Goal: Task Accomplishment & Management: Use online tool/utility

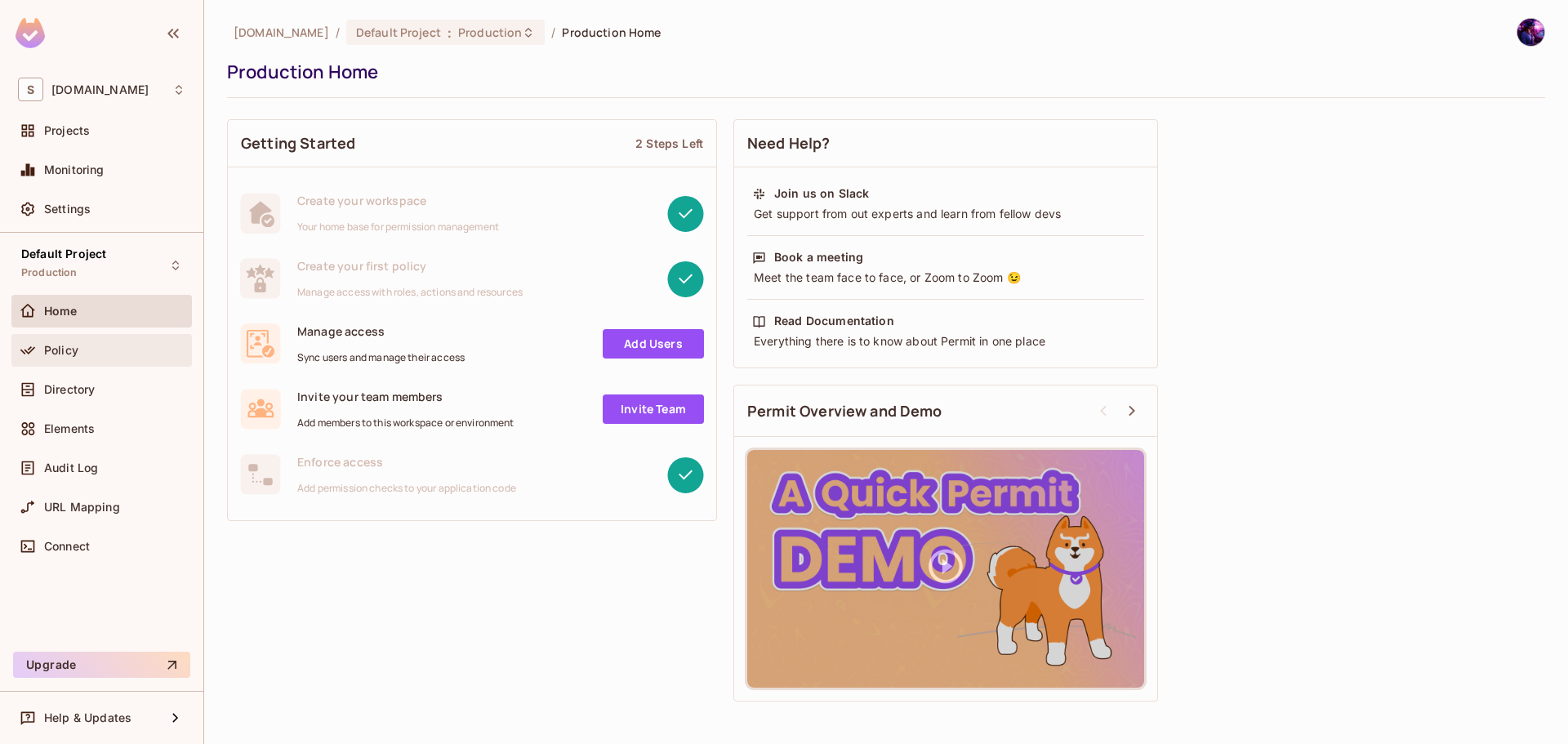
click at [64, 344] on span "Policy" at bounding box center [60, 350] width 34 height 13
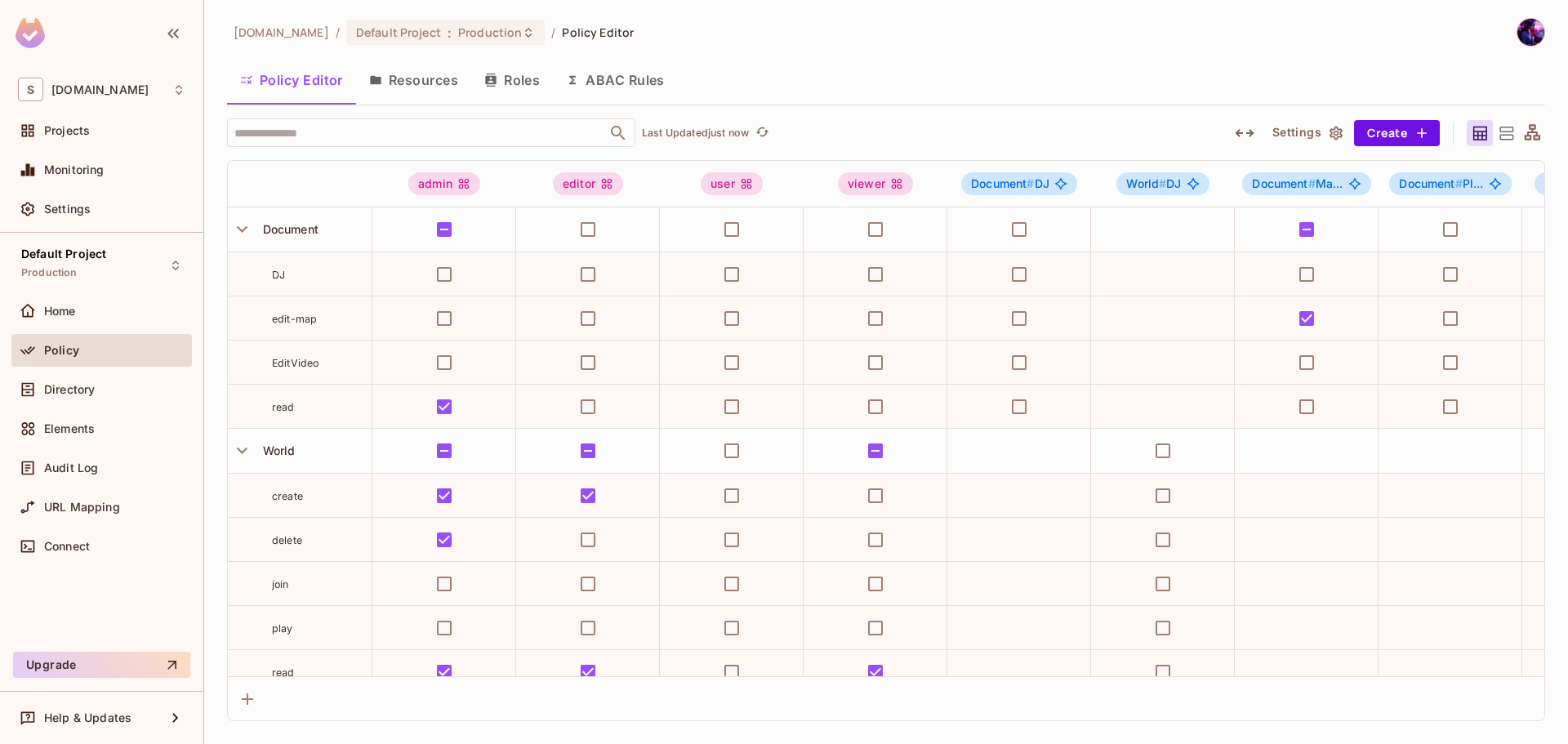
click at [415, 90] on button "Resources" at bounding box center [414, 80] width 115 height 41
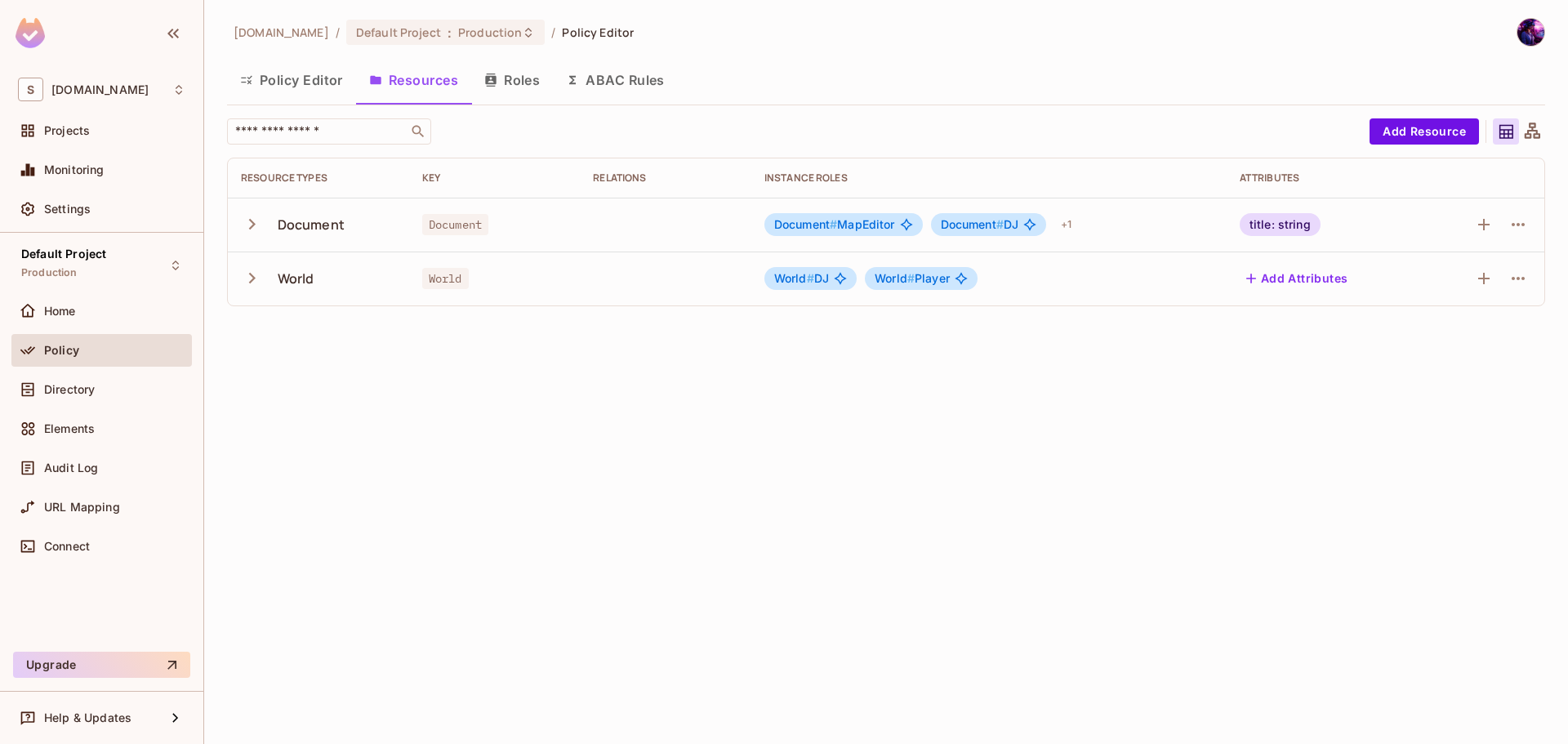
click at [235, 224] on td "Document" at bounding box center [318, 224] width 181 height 54
click at [521, 70] on button "Roles" at bounding box center [511, 80] width 82 height 41
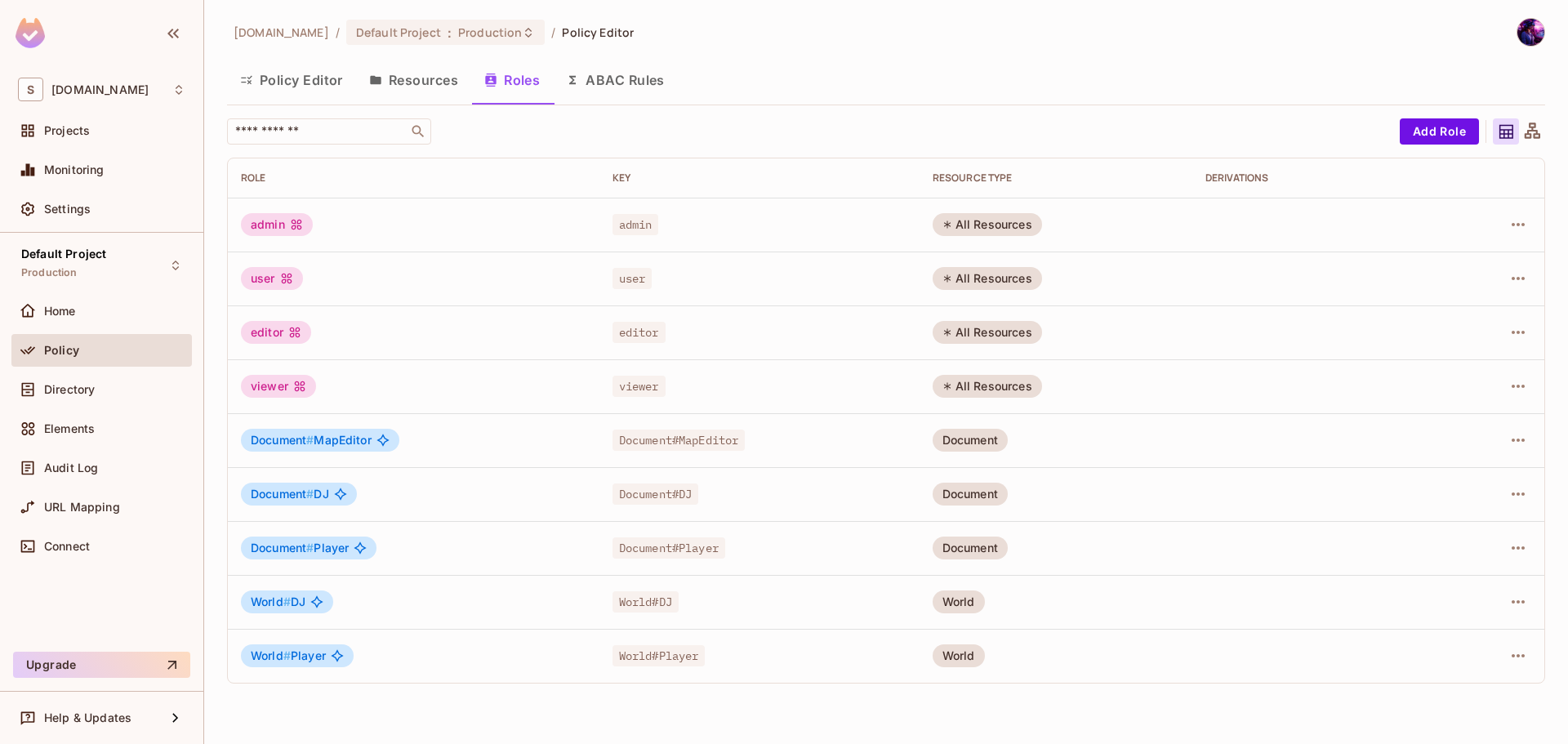
click at [400, 71] on button "Resources" at bounding box center [414, 80] width 115 height 41
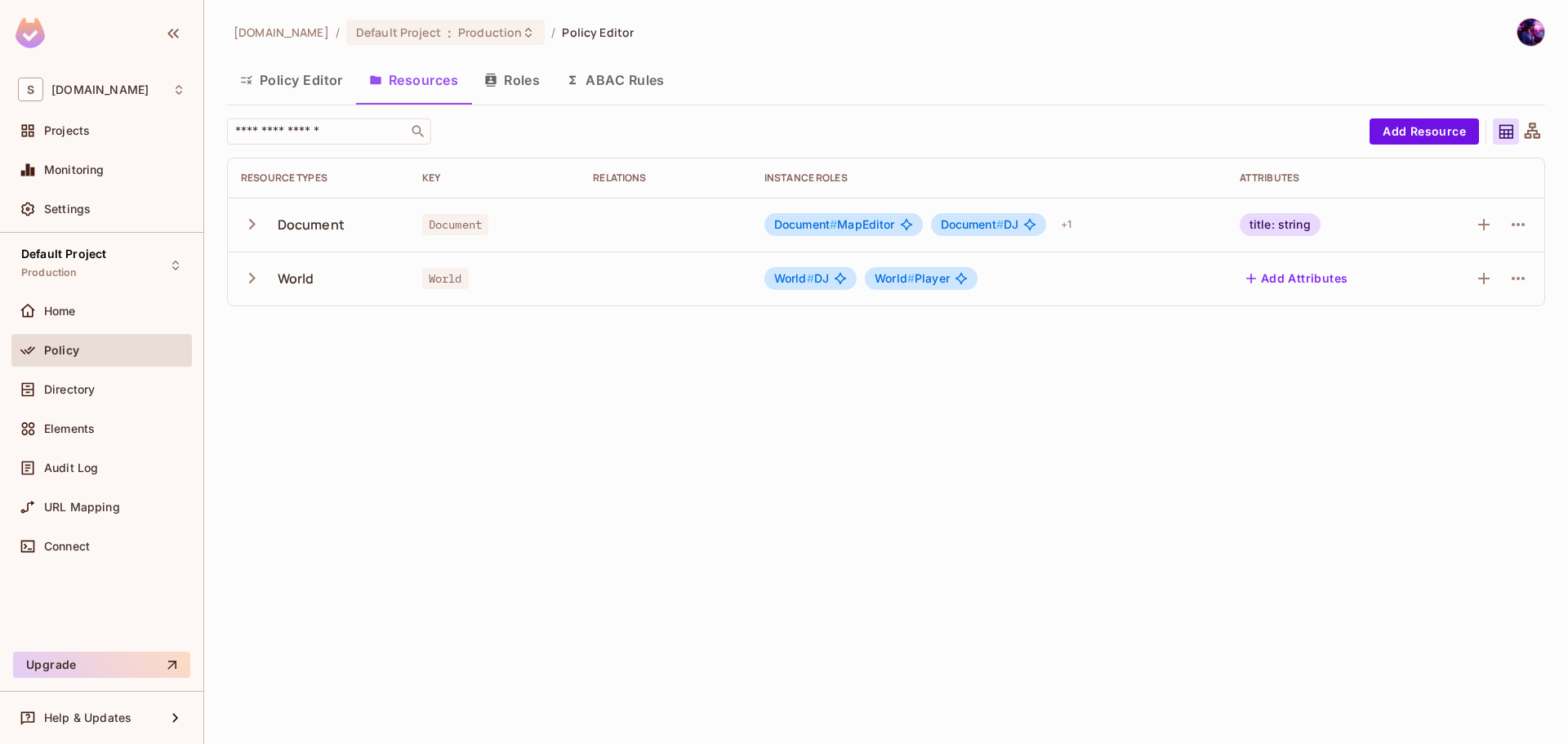
click at [244, 229] on icon "button" at bounding box center [252, 224] width 22 height 22
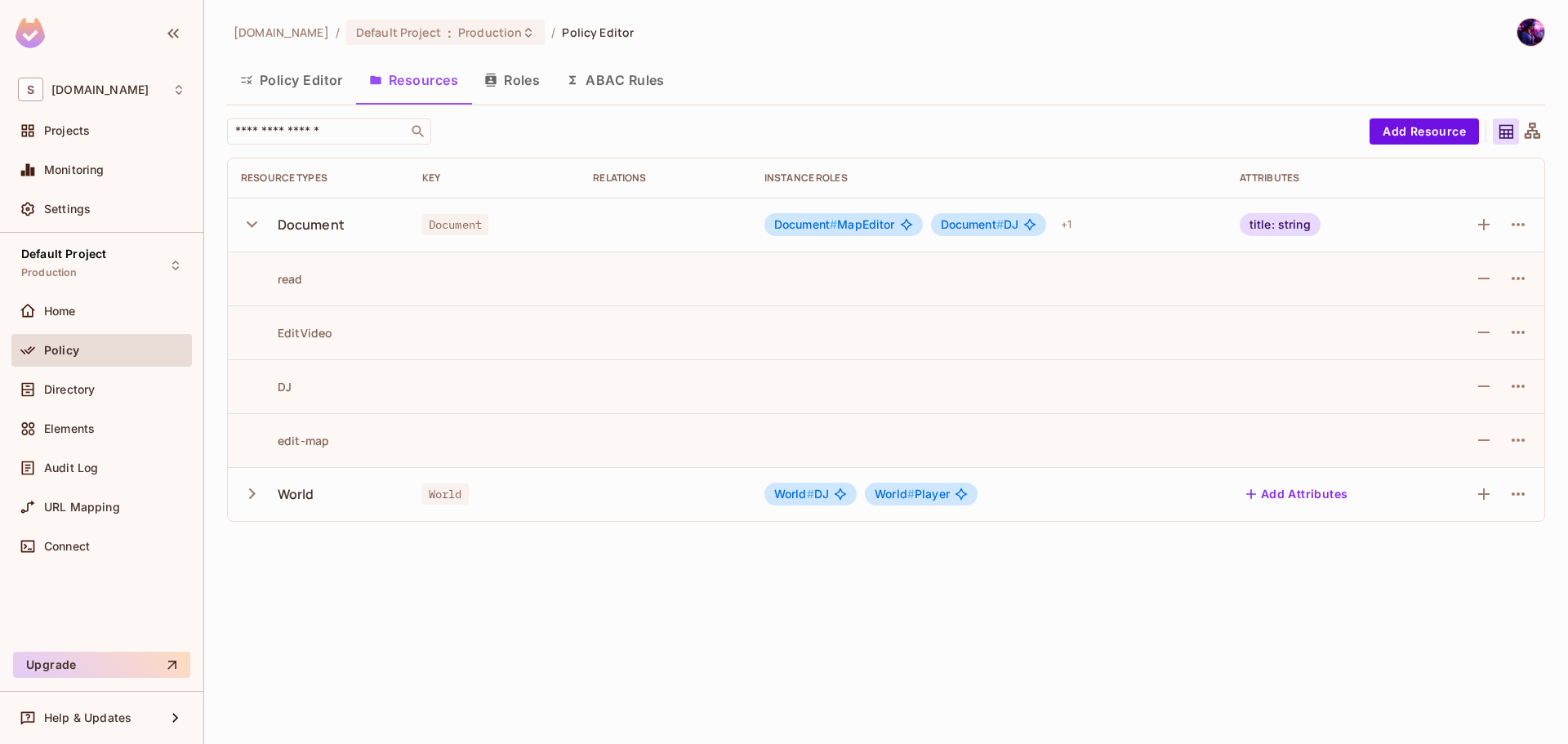
click at [1500, 267] on div at bounding box center [1483, 278] width 94 height 27
click at [1508, 278] on button "button" at bounding box center [1518, 278] width 27 height 27
click at [1446, 323] on div "Edit Action" at bounding box center [1455, 316] width 60 height 17
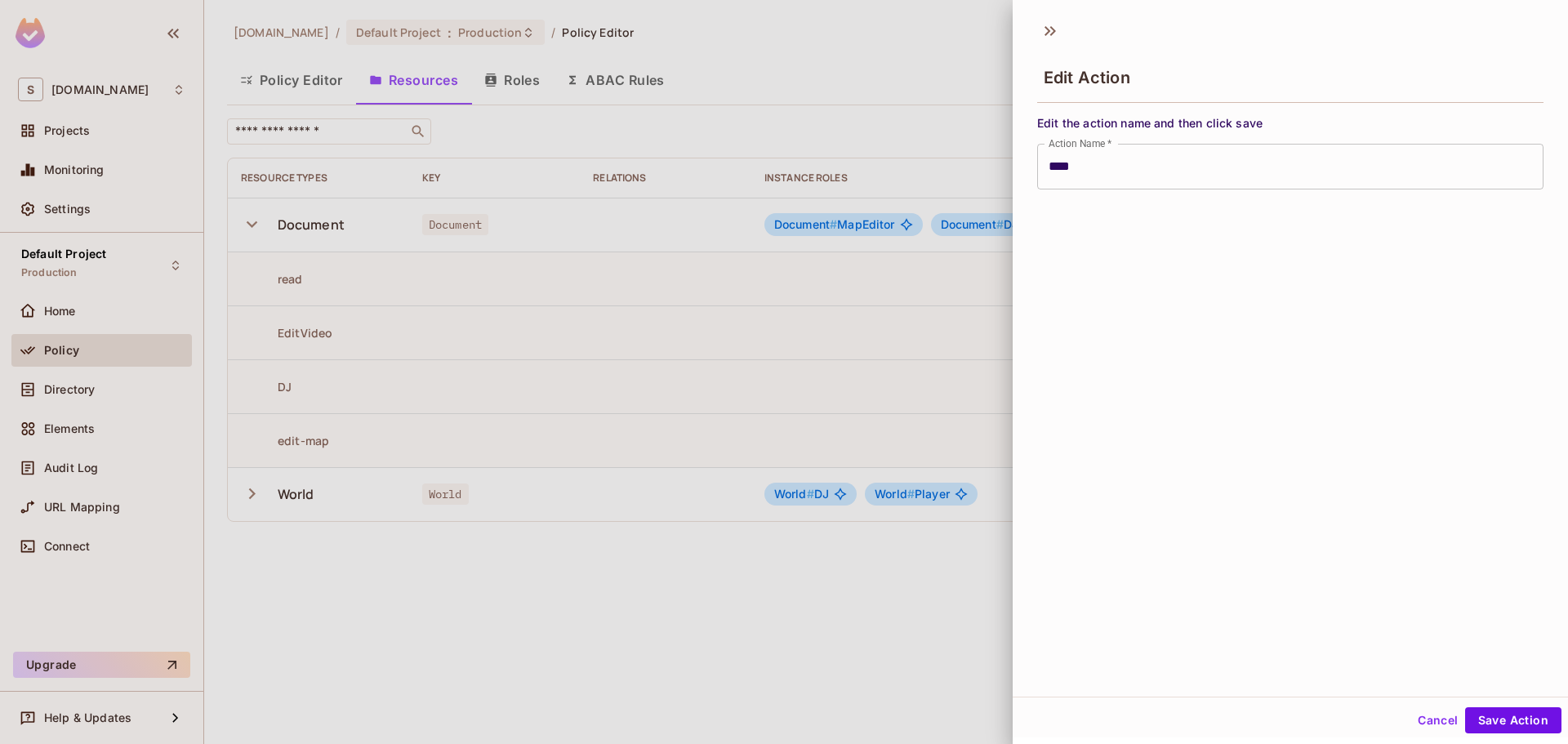
click at [607, 333] on div at bounding box center [784, 372] width 1568 height 744
